Goal: Unclear

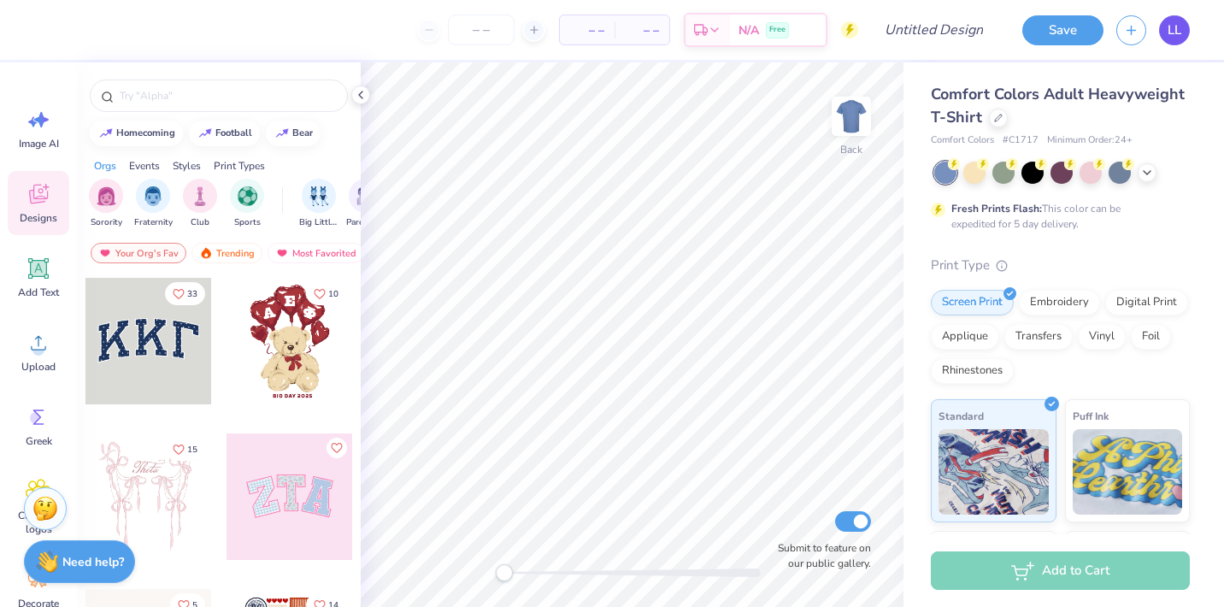
click at [1177, 32] on span "LL" at bounding box center [1175, 31] width 14 height 20
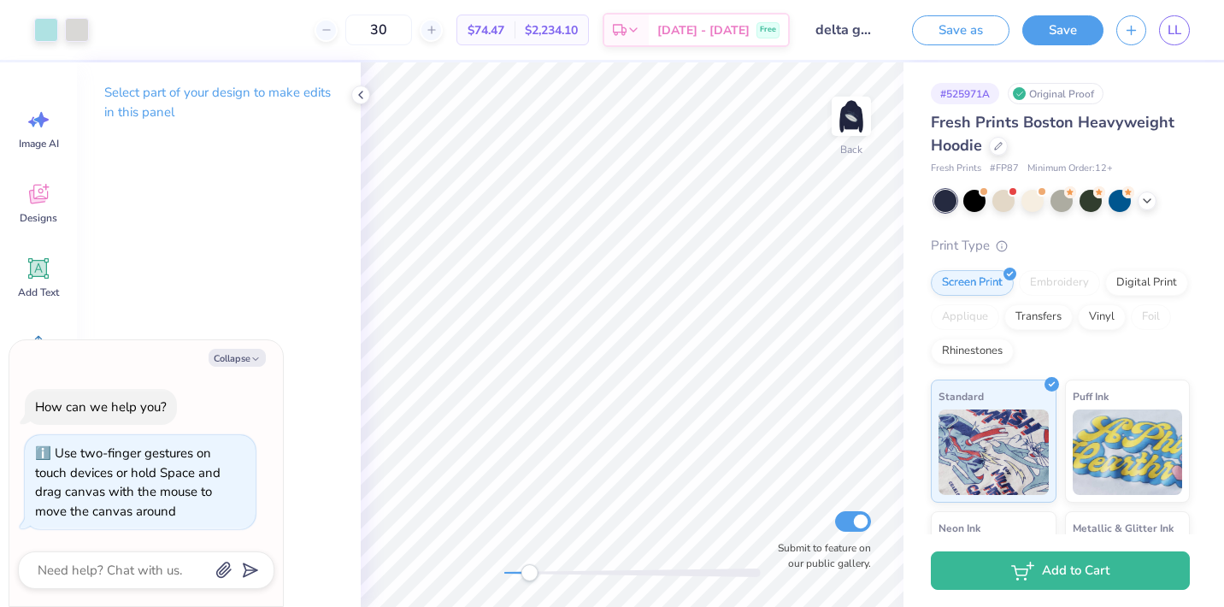
drag, startPoint x: 502, startPoint y: 575, endPoint x: 527, endPoint y: 576, distance: 24.8
click at [527, 576] on div "Accessibility label" at bounding box center [529, 572] width 17 height 17
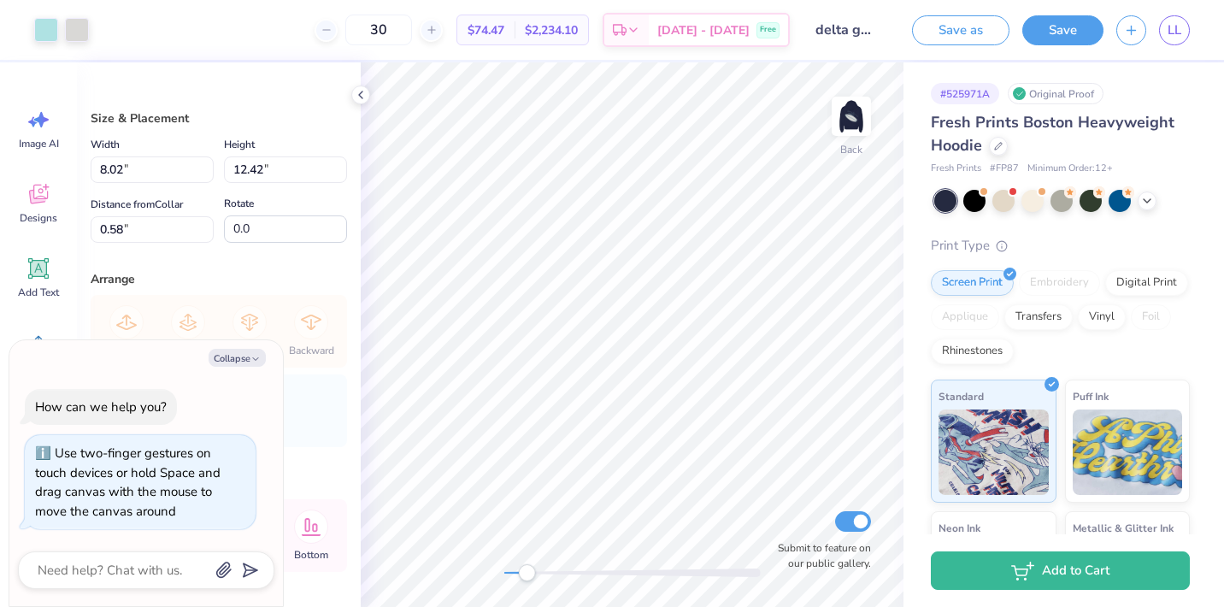
type textarea "x"
